Goal: Find specific page/section: Find specific page/section

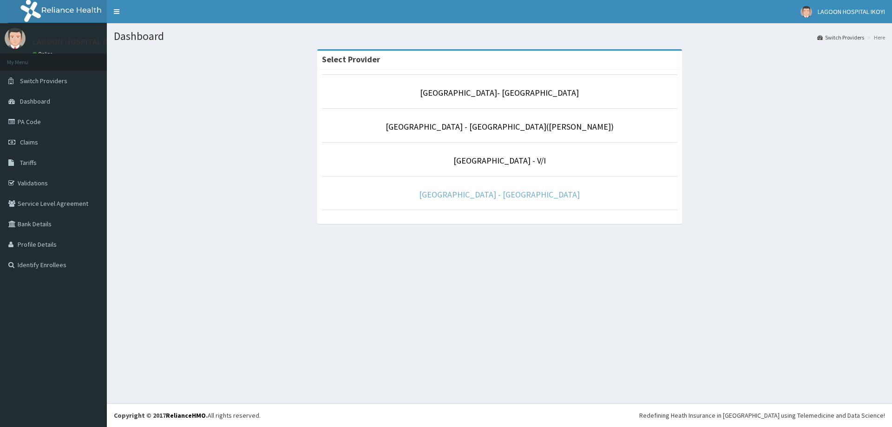
click at [502, 194] on link "[GEOGRAPHIC_DATA] - [GEOGRAPHIC_DATA]" at bounding box center [499, 194] width 161 height 11
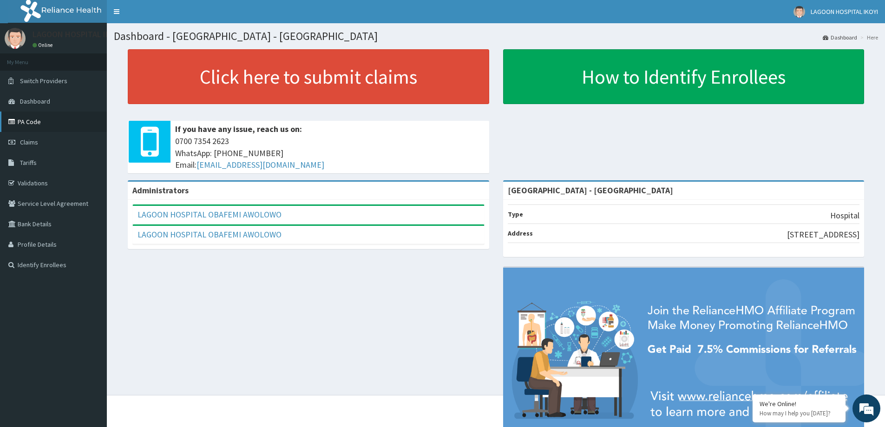
click at [28, 119] on link "PA Code" at bounding box center [53, 121] width 107 height 20
